Goal: Entertainment & Leisure: Consume media (video, audio)

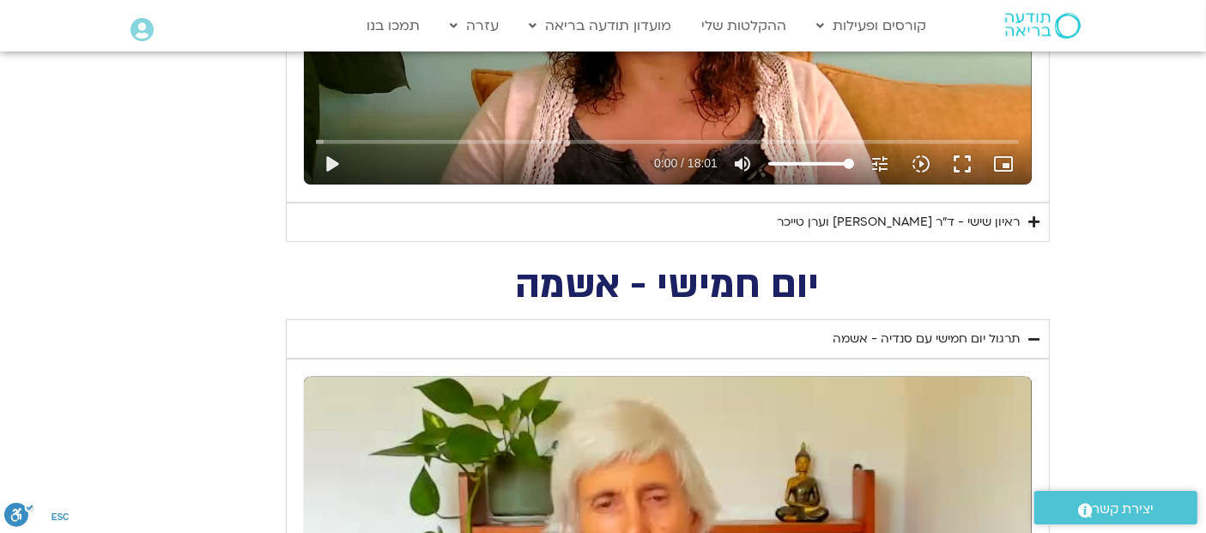
scroll to position [1128, 0]
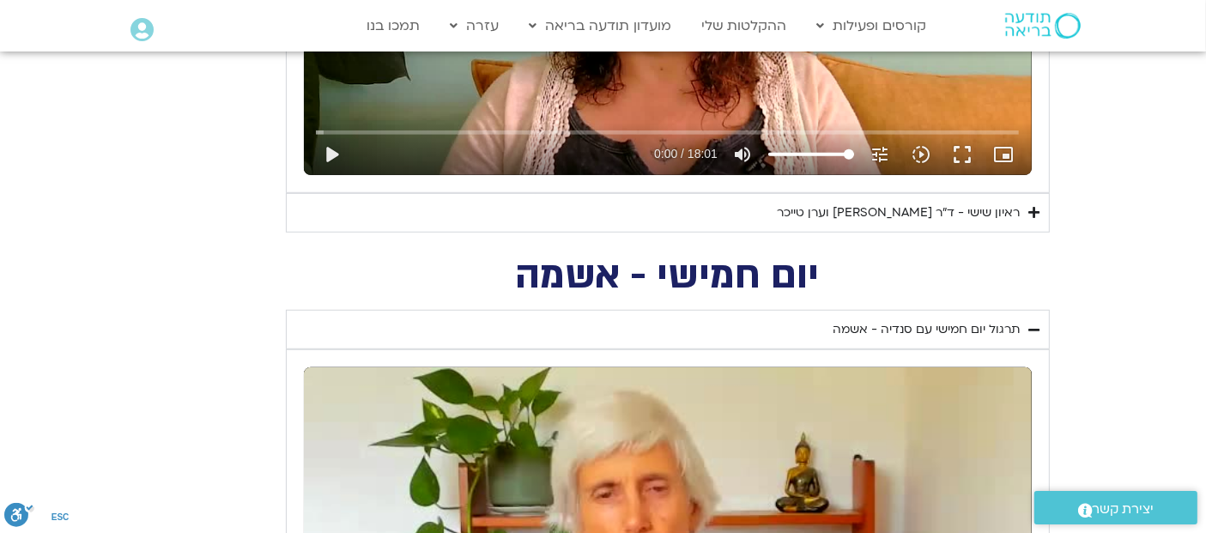
click at [1035, 206] on icon "Accordion. Open links with Enter or Space, close with Escape, and navigate with…" at bounding box center [1034, 212] width 11 height 13
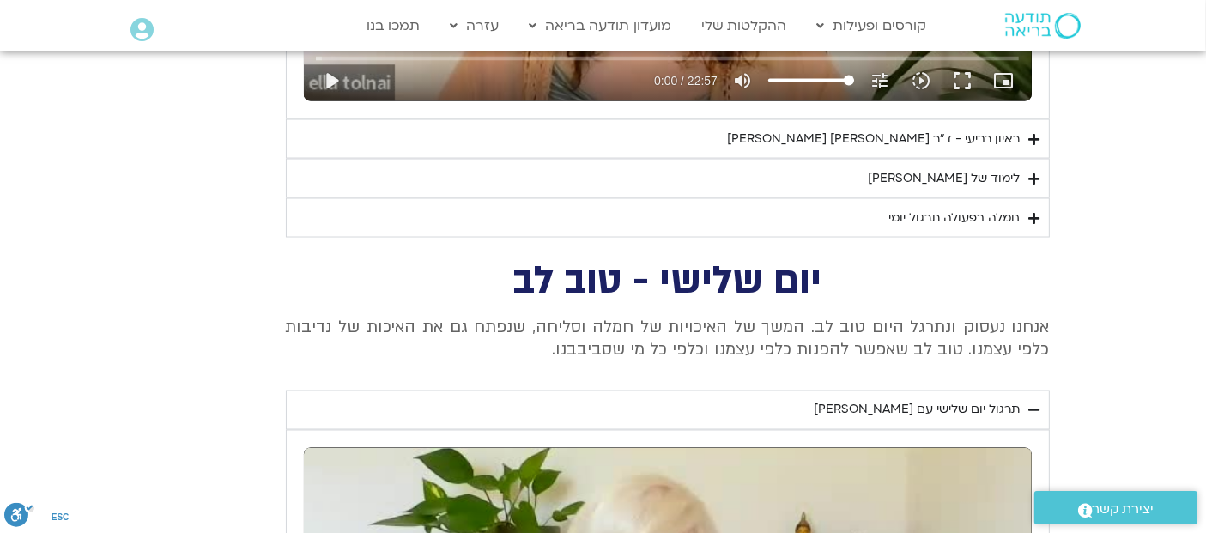
scroll to position [2868, 0]
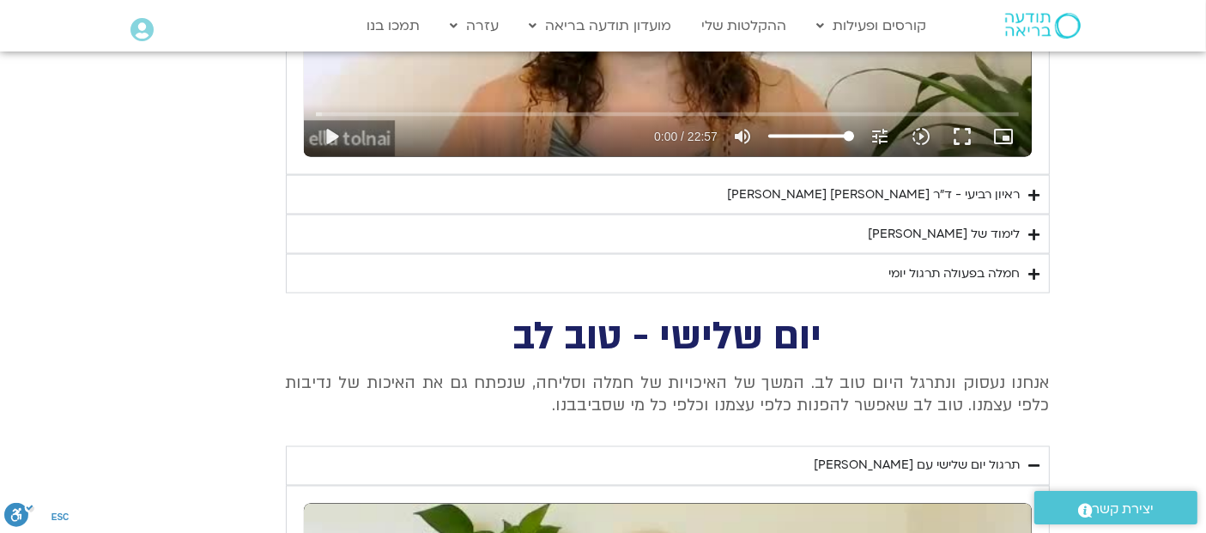
click at [1035, 228] on icon "Accordion. Open links with Enter or Space, close with Escape, and navigate with…" at bounding box center [1034, 234] width 11 height 13
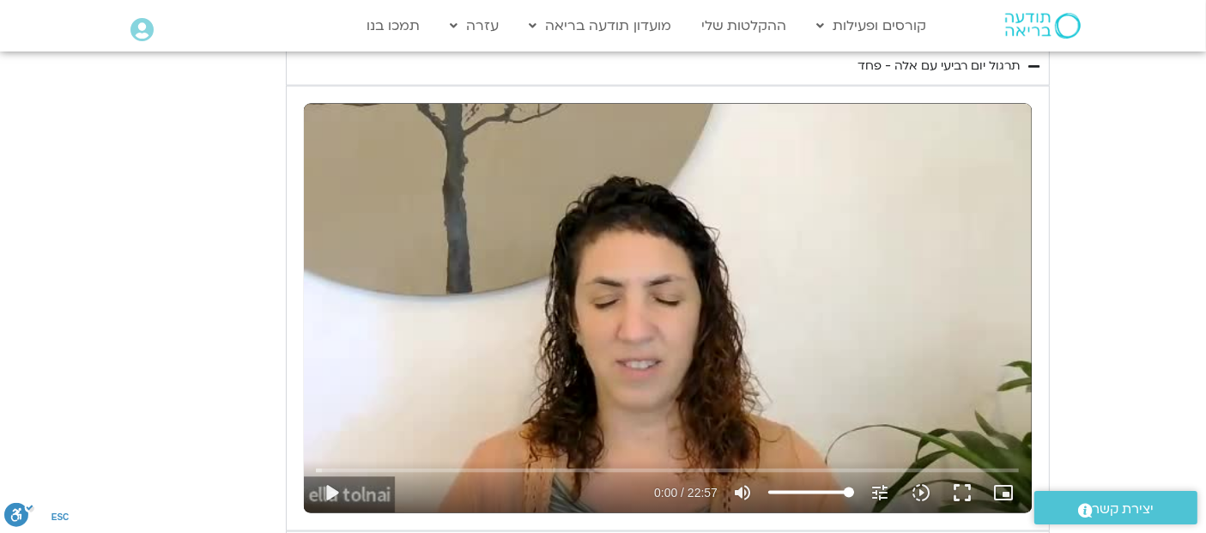
scroll to position [2588, 0]
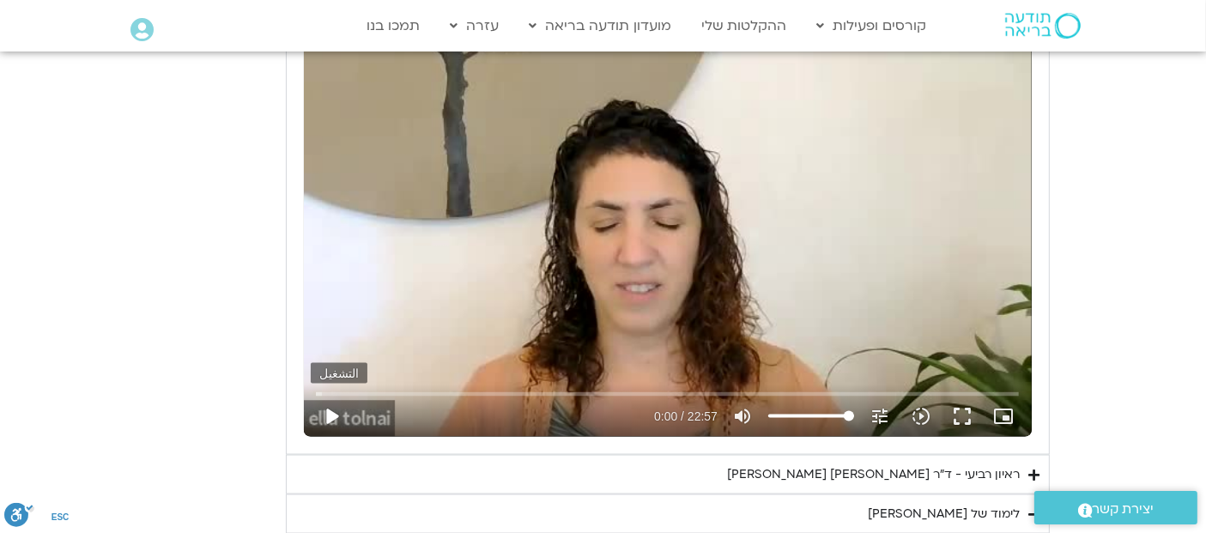
click at [329, 410] on button "play_arrow" at bounding box center [331, 416] width 41 height 41
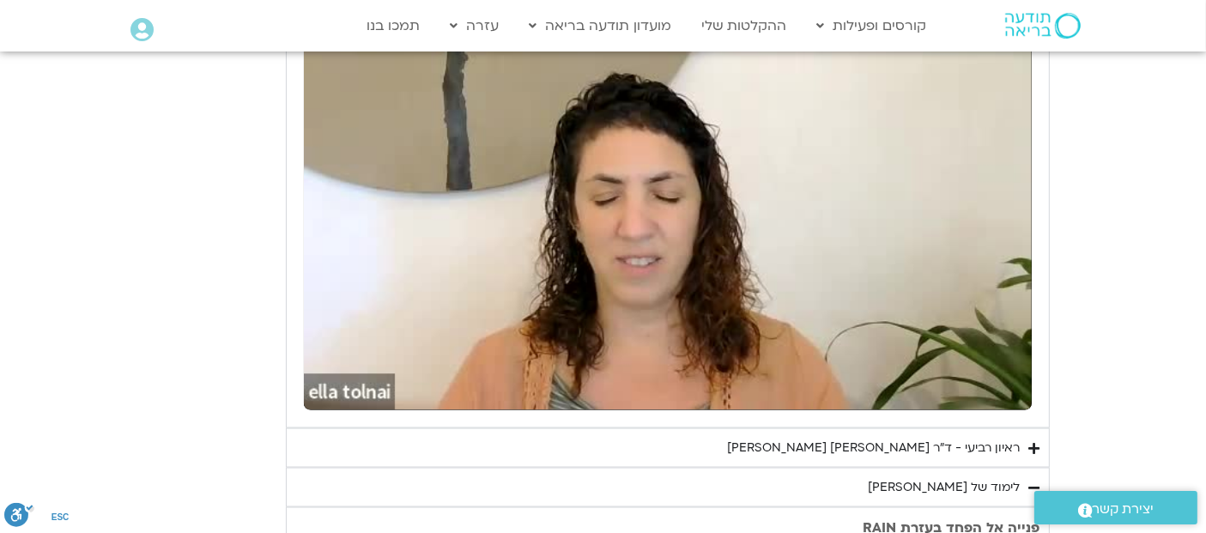
scroll to position [2625, 0]
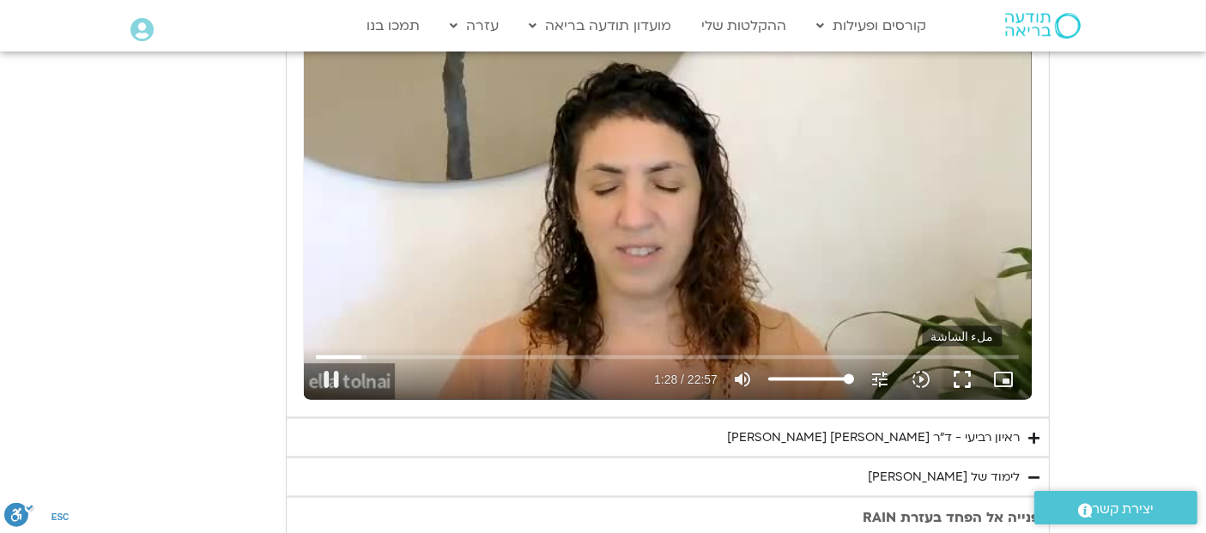
click at [963, 376] on button "fullscreen" at bounding box center [962, 379] width 41 height 41
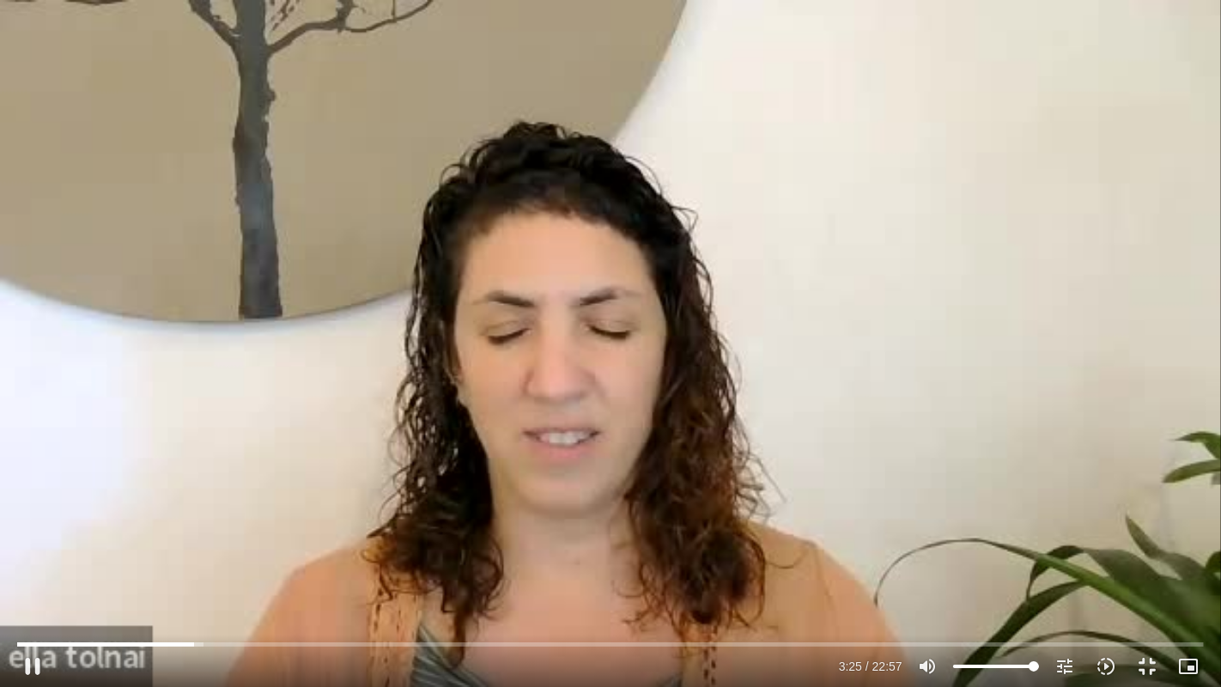
click at [522, 355] on div "تخطّي الإعلان 22:57 pause 3:25 / 22:57 volume_up كتم الصوت tune درجة الدقة تلقا…" at bounding box center [610, 343] width 1221 height 687
click at [522, 355] on div "تخطّي الإعلان 22:57 play_arrow 3:25 / 22:57 volume_up كتم الصوت tune درجة الدقة…" at bounding box center [610, 343] width 1221 height 687
click at [527, 341] on div "تخطّي الإعلان 22:57 pause 4:43 / 22:57 volume_up كتم الصوت tune درجة الدقة تلقا…" at bounding box center [610, 343] width 1221 height 687
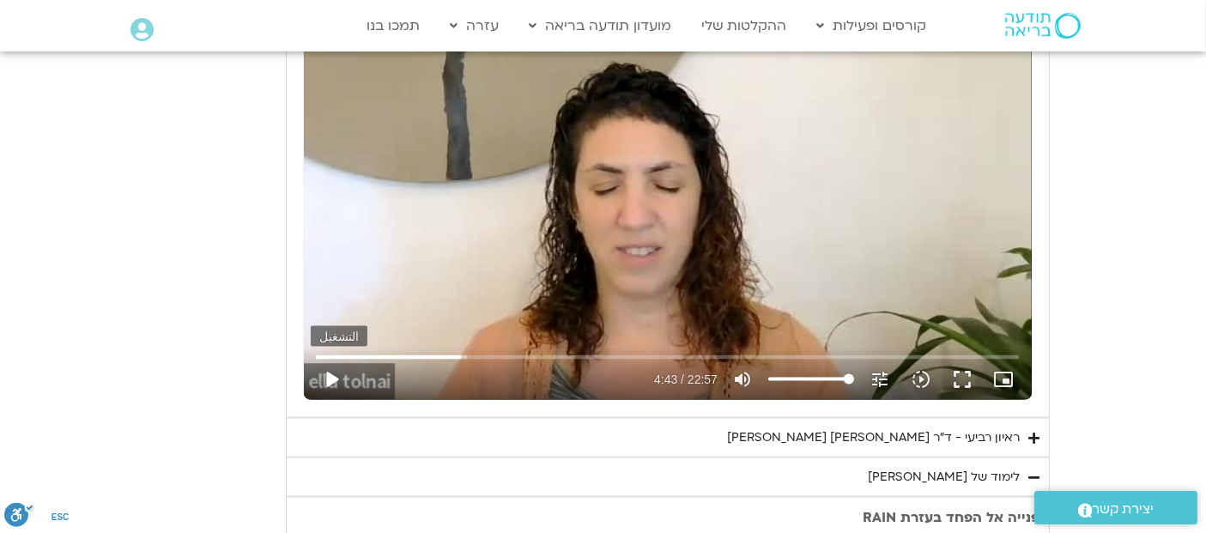
click at [323, 375] on button "play_arrow" at bounding box center [331, 379] width 41 height 41
click at [323, 375] on button "pause" at bounding box center [331, 379] width 41 height 41
click at [325, 367] on button "play_arrow" at bounding box center [331, 379] width 41 height 41
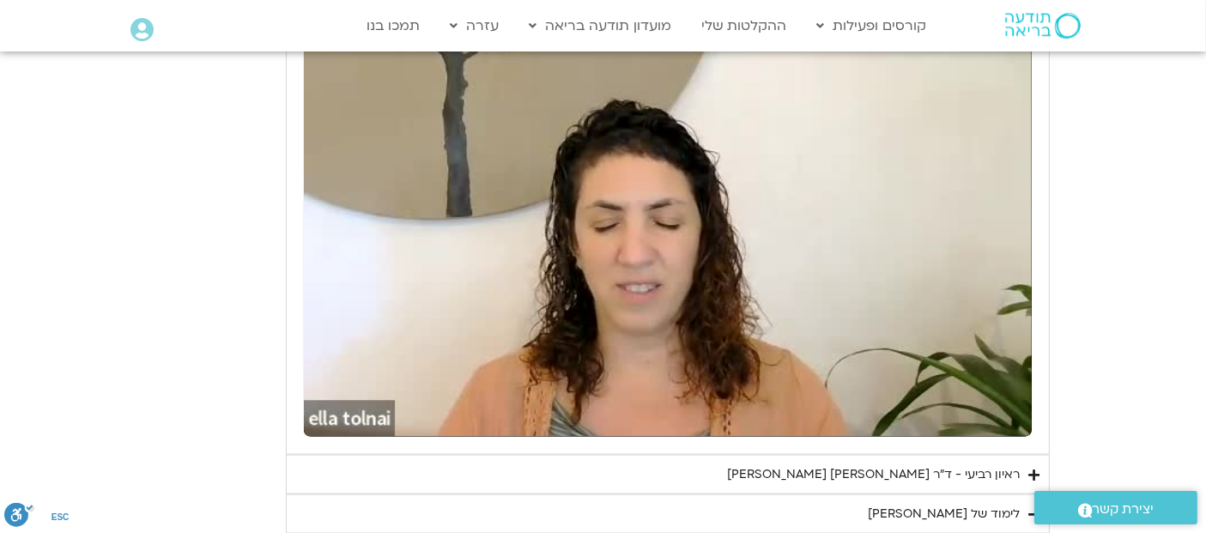
scroll to position [2609, 0]
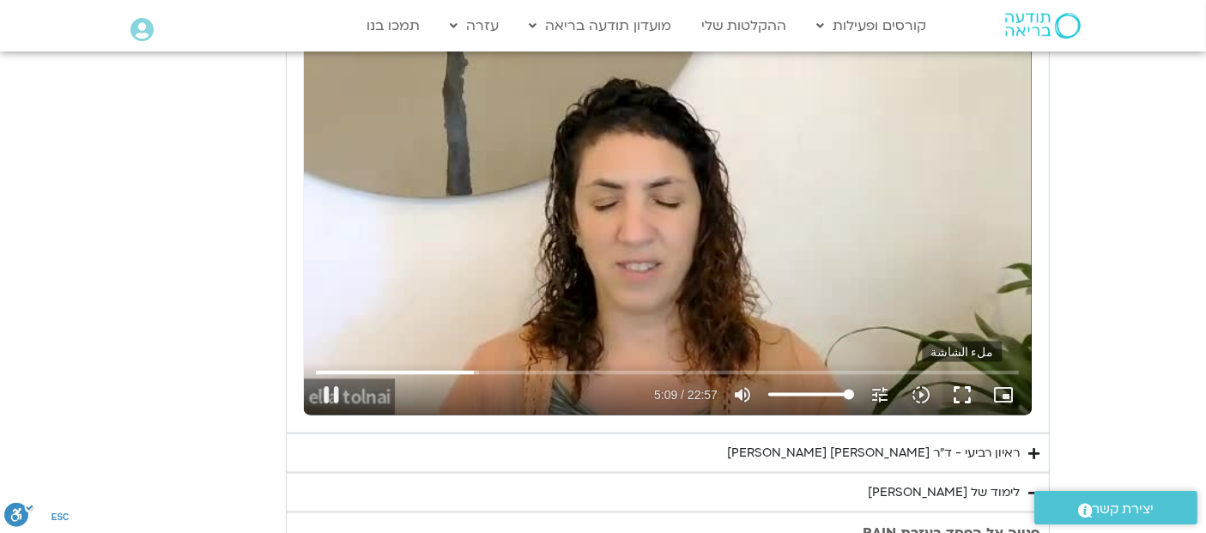
click at [954, 384] on button "fullscreen" at bounding box center [962, 394] width 41 height 41
click at [961, 396] on button "fullscreen" at bounding box center [962, 394] width 41 height 41
click at [508, 208] on div "تخطّي الإعلان 21:18 pause 7:18 / 22:57 volume_up كتم الصوت tune درجة الدقة تلقا…" at bounding box center [668, 211] width 728 height 410
click at [684, 197] on div "تخطّي الإعلان 21:18 play_arrow 7:18 / 22:57 volume_up كتم الصوت tune درجة الدقة…" at bounding box center [668, 211] width 728 height 410
click at [607, 195] on div "تخطّي الإعلان 21:18 pause 7:22 / 22:57 volume_up كتم الصوت tune درجة الدقة تلقا…" at bounding box center [668, 211] width 728 height 410
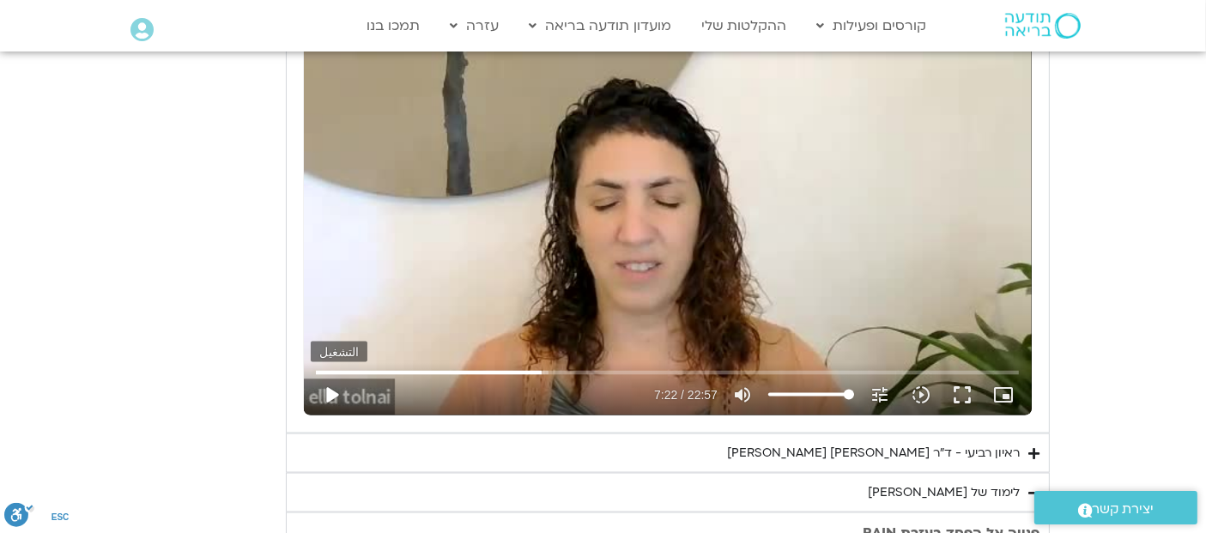
click at [332, 389] on button "play_arrow" at bounding box center [331, 394] width 41 height 41
click at [966, 393] on button "fullscreen" at bounding box center [962, 394] width 41 height 41
click at [968, 385] on button "fullscreen" at bounding box center [962, 394] width 41 height 41
click at [961, 393] on button "fullscreen" at bounding box center [962, 394] width 41 height 41
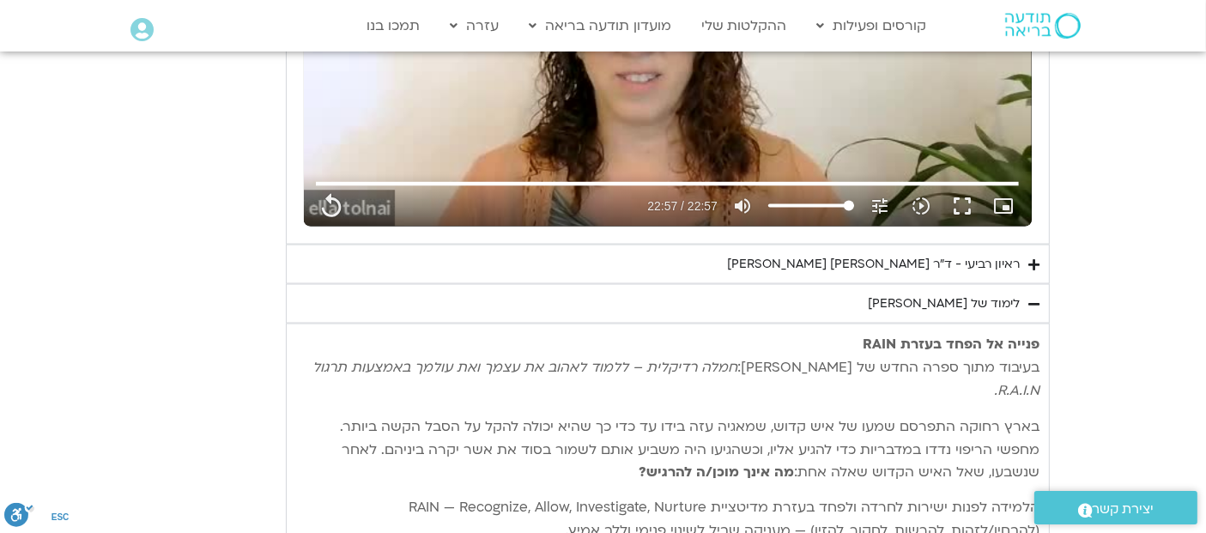
scroll to position [2831, 0]
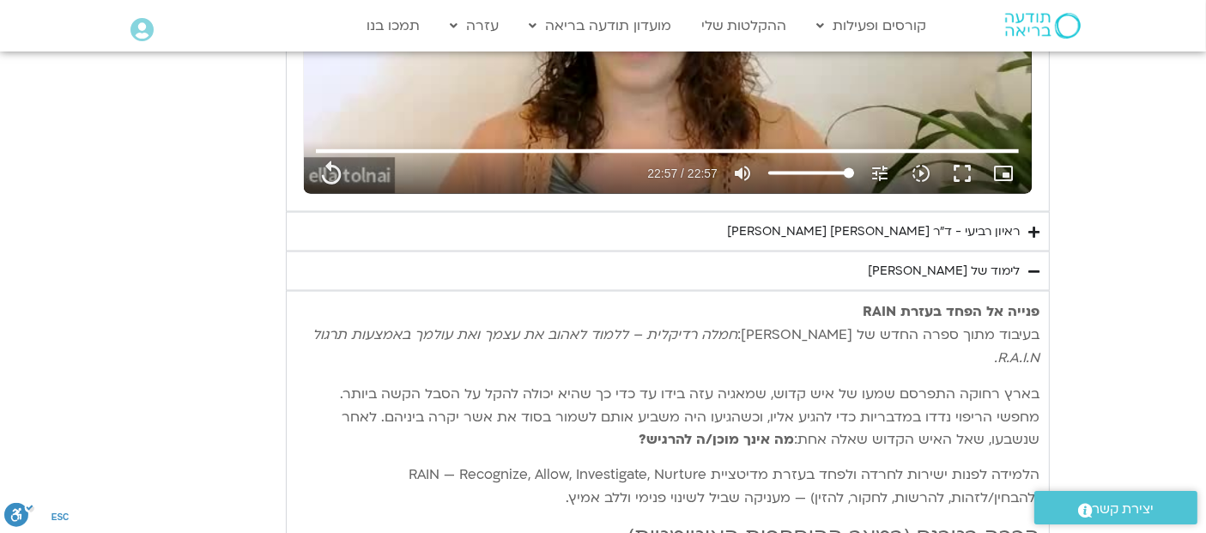
click at [1038, 235] on summary "ראיון רביעי - ד"ר [PERSON_NAME] [PERSON_NAME]" at bounding box center [668, 231] width 764 height 39
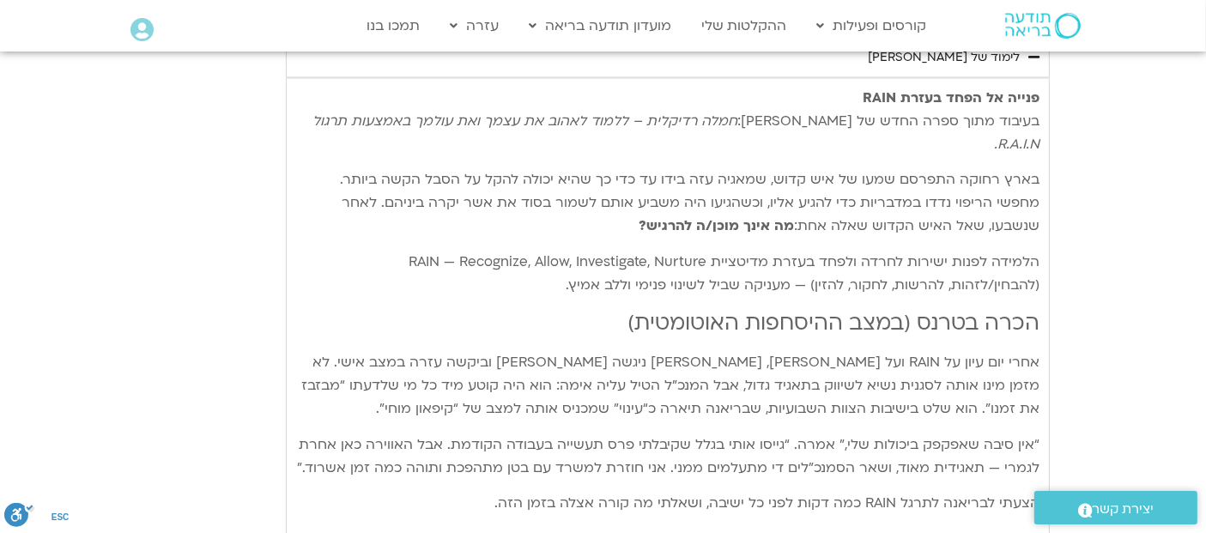
scroll to position [3477, 0]
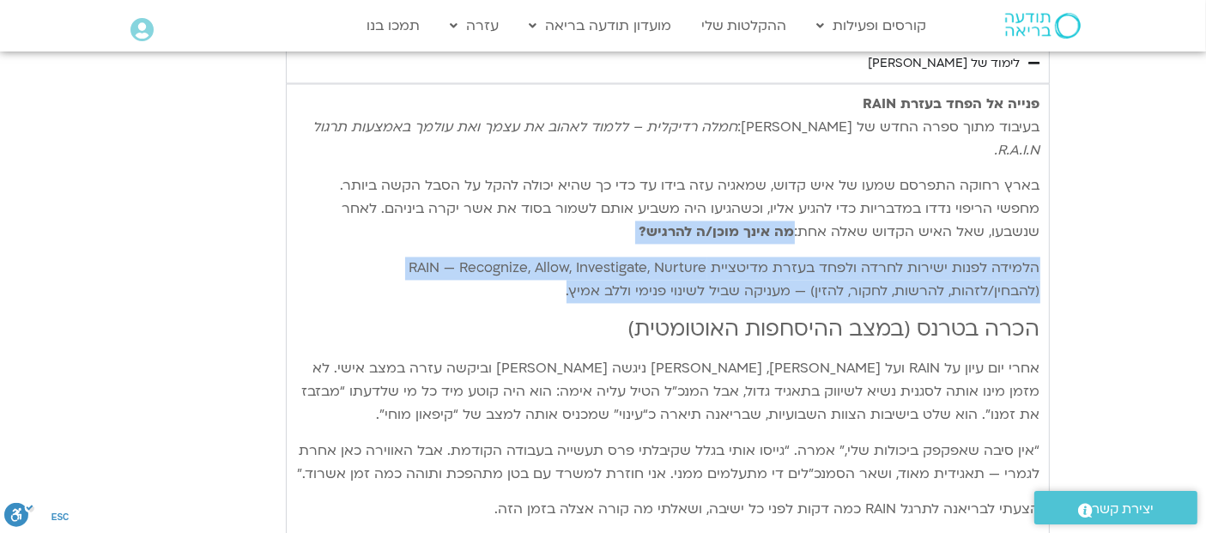
drag, startPoint x: 883, startPoint y: 204, endPoint x: 499, endPoint y: 259, distance: 387.7
copy div "מה אינך מוכן/ה להרגיש? הלמידה לפנות ישירות לחרדה ולפחד בעזרת מדיטציית RAIN — Re…"
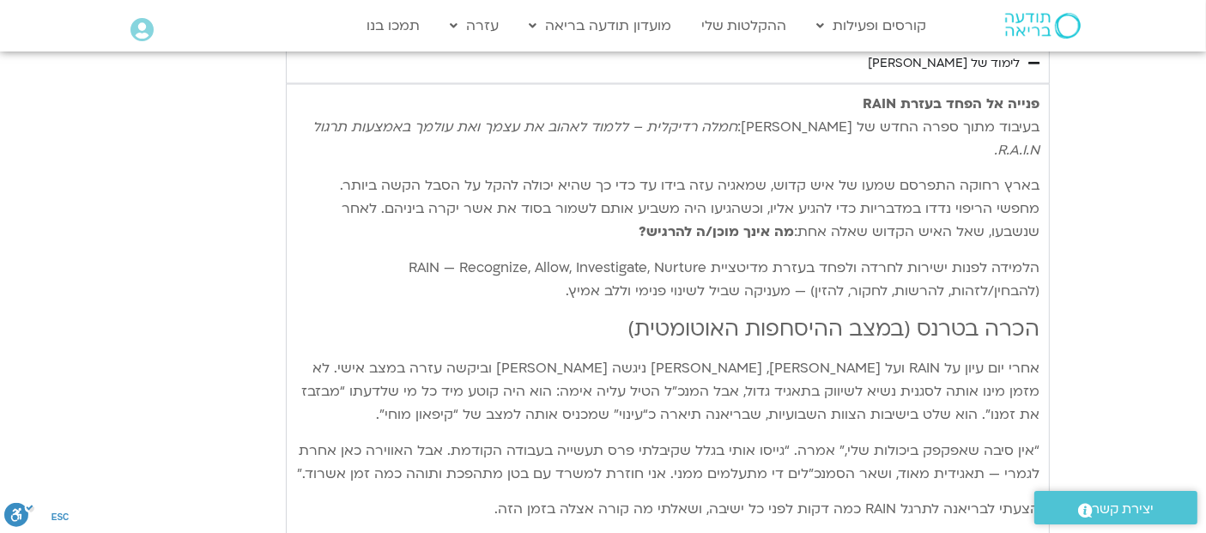
click at [1151, 401] on section "יום רביעי - פחד השבוע שלנו מתחיל מהבסיס, תרגול של חמלה עצמית – נוכחת וקשובה בתו…" at bounding box center [603, 223] width 1206 height 2389
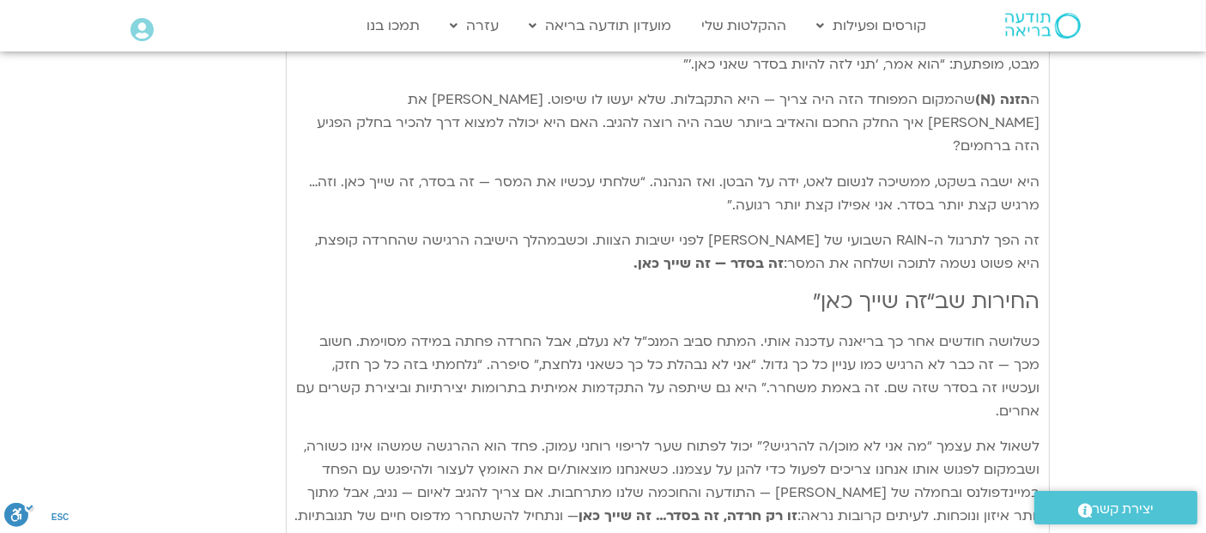
scroll to position [4278, 0]
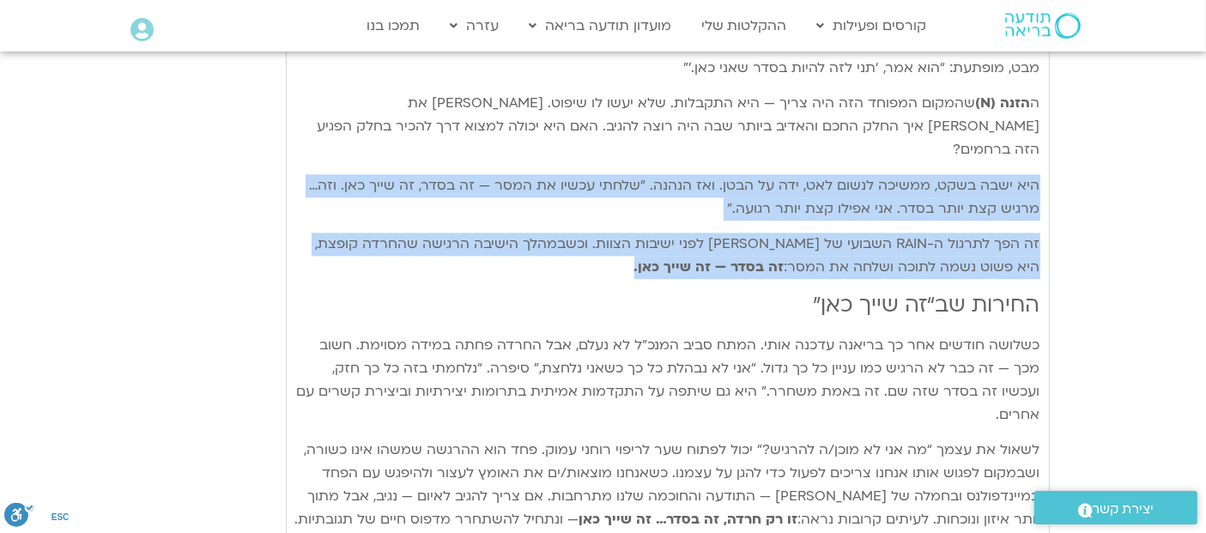
drag, startPoint x: 1039, startPoint y: 106, endPoint x: 656, endPoint y: 195, distance: 393.2
copy div "היא ישבה בשקט, ממשיכה לנשום לאט, ידה על הבטן. ואז הנהנה. “שלחתי עכשיו את המסר —…"
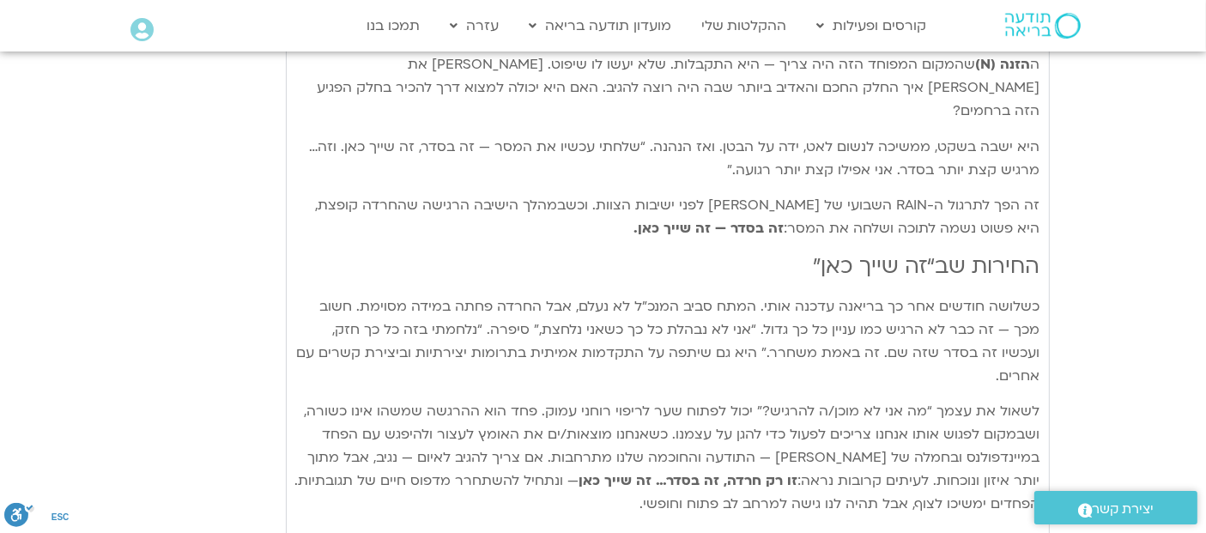
scroll to position [4355, 0]
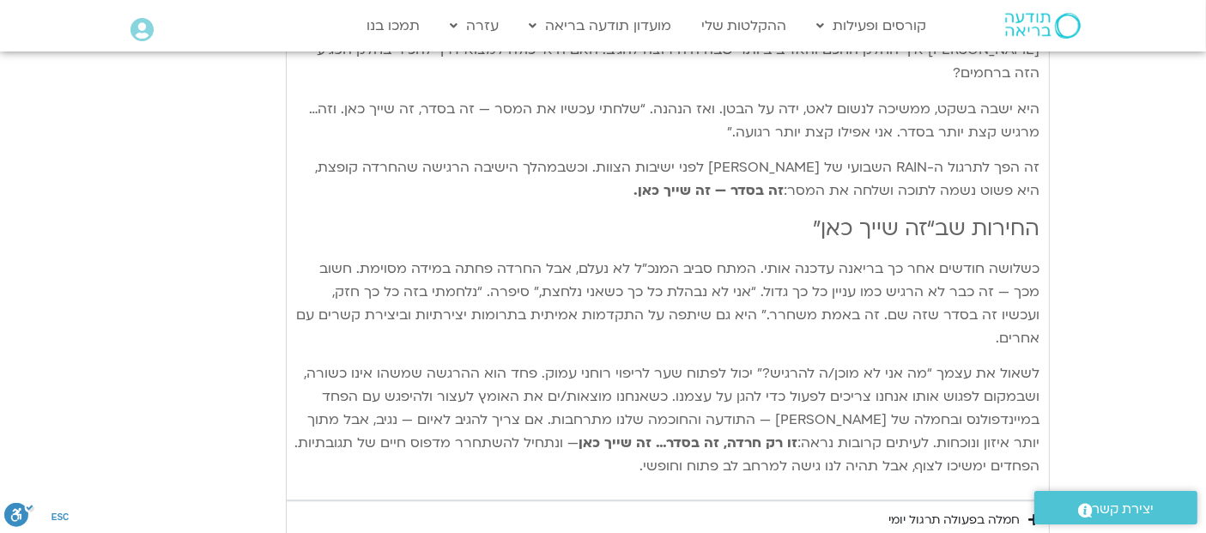
drag, startPoint x: 1035, startPoint y: 160, endPoint x: 657, endPoint y: 364, distance: 430.2
copy div "loremi do“si amet con” adipis elitse doe te incidi utlab etdo. magn aliq enim"a…"
click at [1030, 501] on summary "חמלה בפעולה תרגול יומי" at bounding box center [668, 520] width 764 height 39
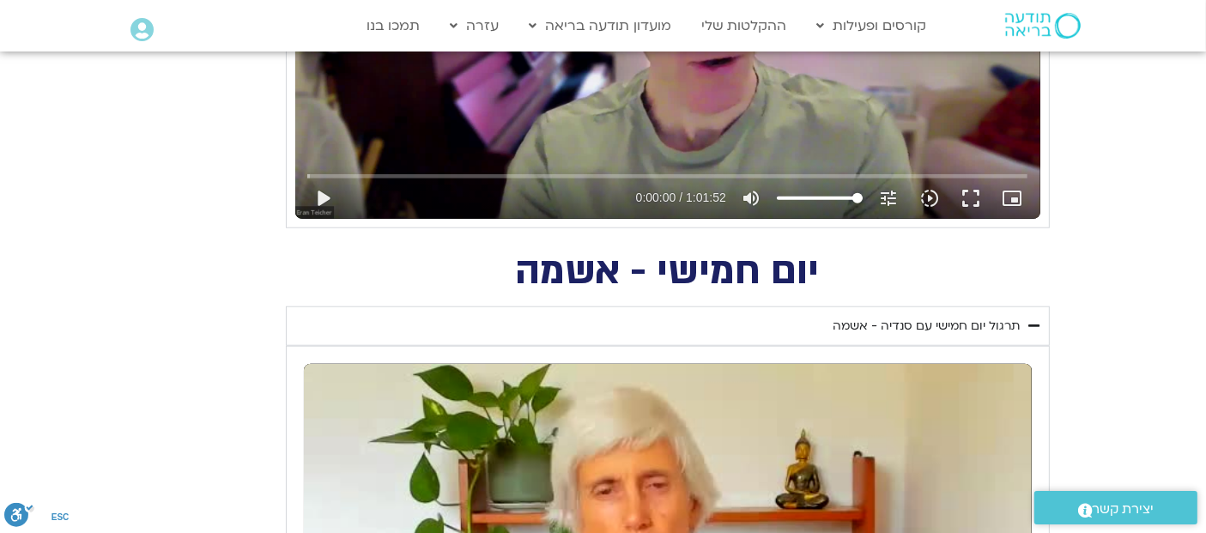
scroll to position [1501, 0]
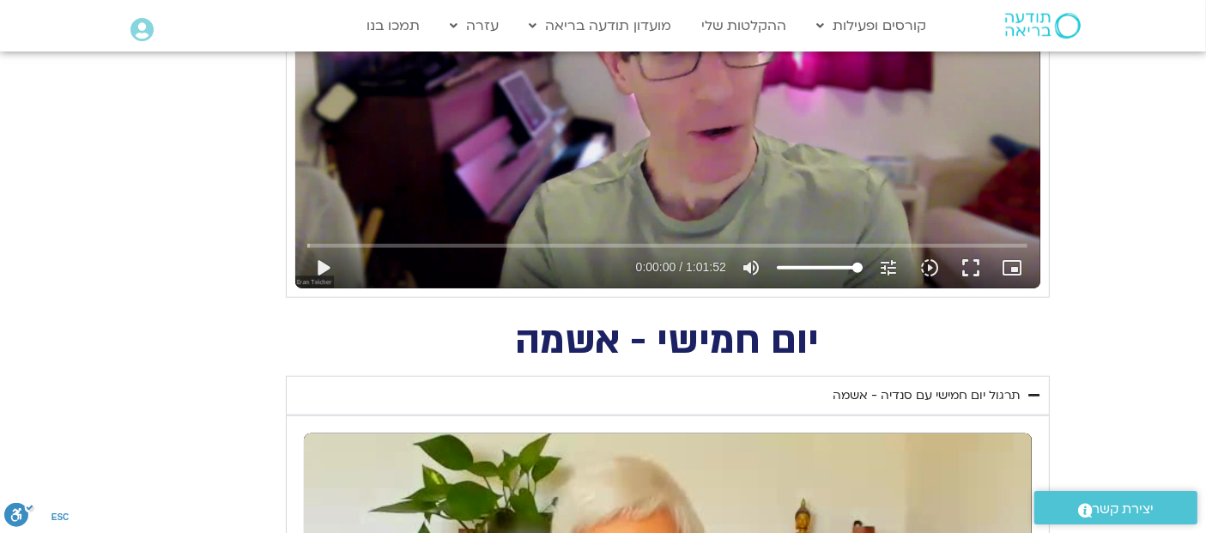
type input "1377.76"
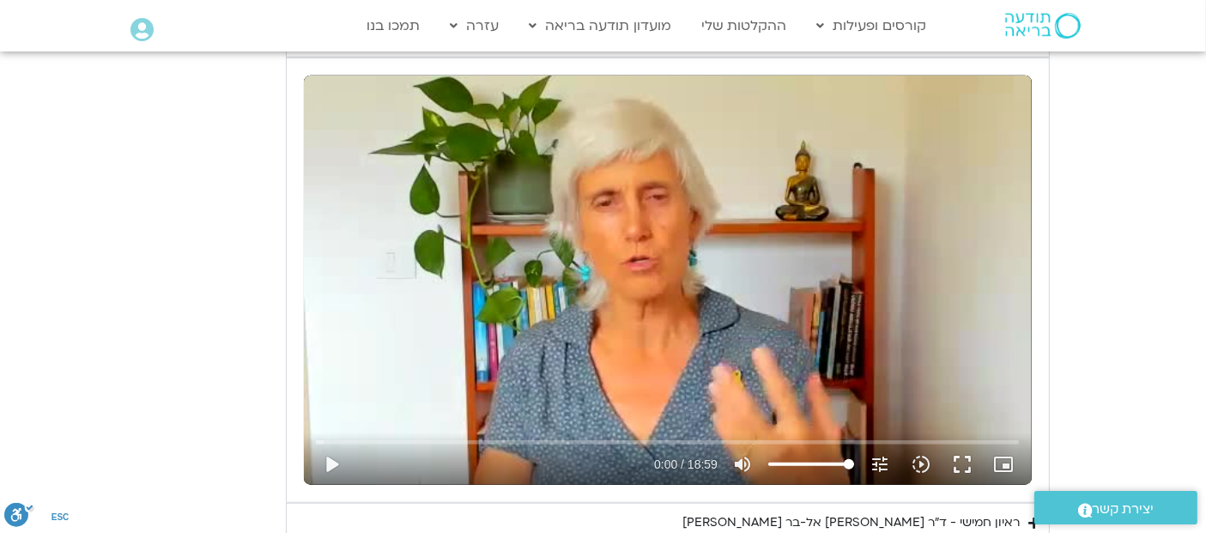
scroll to position [1447, 0]
